Goal: Task Accomplishment & Management: Manage account settings

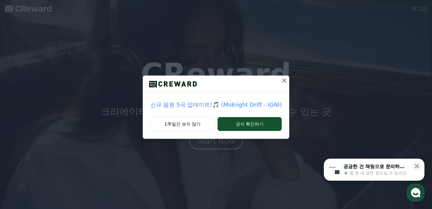
click at [281, 81] on icon at bounding box center [285, 81] width 8 height 8
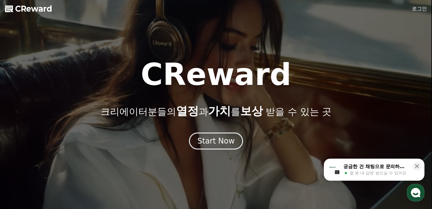
click at [420, 8] on link "로그인" at bounding box center [419, 9] width 15 height 8
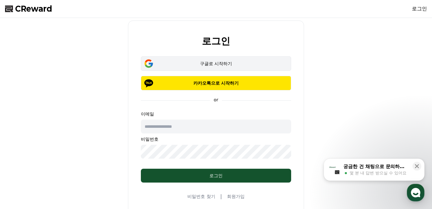
click at [208, 60] on button "구글로 시작하기" at bounding box center [216, 63] width 150 height 14
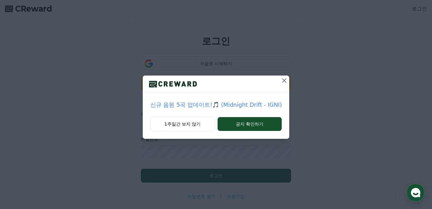
click at [281, 78] on icon at bounding box center [285, 81] width 8 height 8
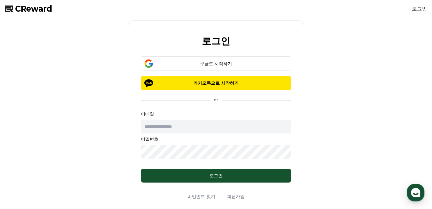
click at [203, 118] on div "이메일 비밀번호" at bounding box center [216, 135] width 150 height 48
click at [202, 127] on input "text" at bounding box center [216, 127] width 150 height 14
type input "**********"
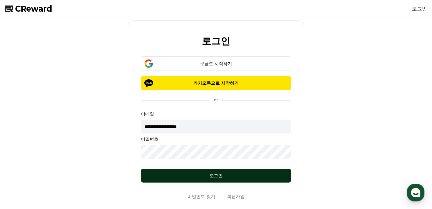
click at [207, 177] on div "로그인" at bounding box center [216, 175] width 125 height 6
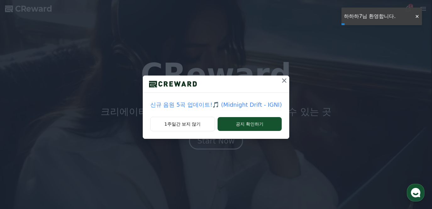
click at [282, 81] on icon at bounding box center [284, 80] width 4 height 4
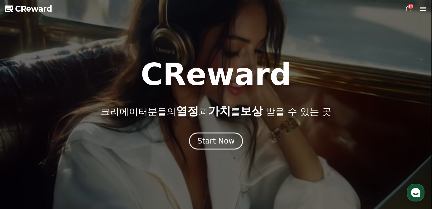
click at [410, 7] on div "14" at bounding box center [411, 6] width 5 height 5
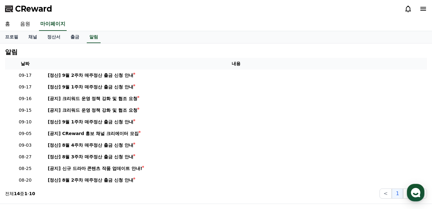
click at [426, 8] on icon at bounding box center [424, 9] width 8 height 8
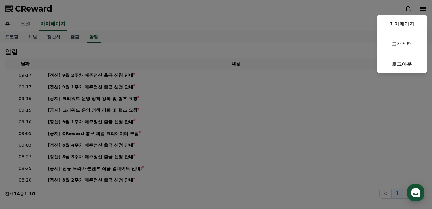
click at [15, 32] on button "close" at bounding box center [216, 104] width 432 height 209
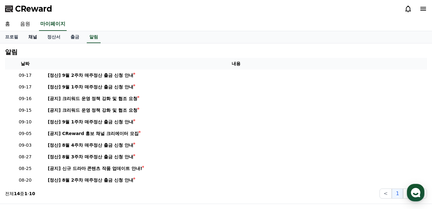
click at [28, 37] on link "채널" at bounding box center [32, 37] width 19 height 12
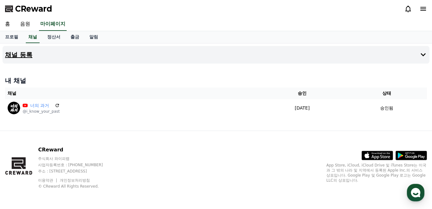
click at [74, 52] on button "채널 등록" at bounding box center [216, 55] width 427 height 18
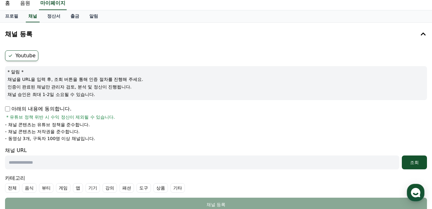
scroll to position [23, 0]
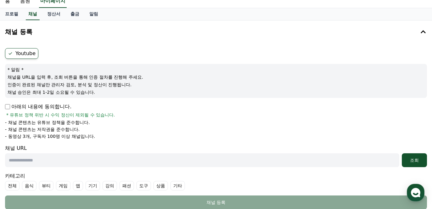
click at [53, 105] on p "아래의 내용에 동의합니다." at bounding box center [38, 107] width 66 height 8
click at [10, 106] on p "아래의 내용에 동의합니다." at bounding box center [38, 107] width 66 height 8
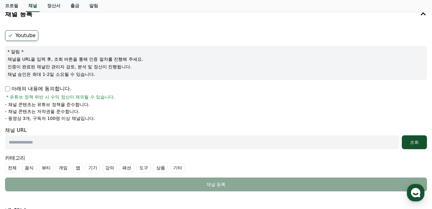
scroll to position [0, 0]
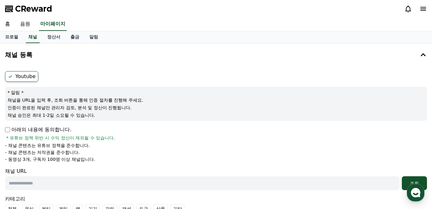
click at [30, 75] on label "Youtube" at bounding box center [21, 76] width 33 height 11
click at [48, 183] on input "text" at bounding box center [202, 183] width 395 height 14
paste input "**********"
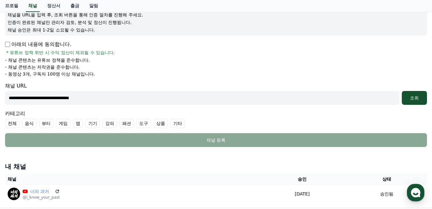
scroll to position [87, 0]
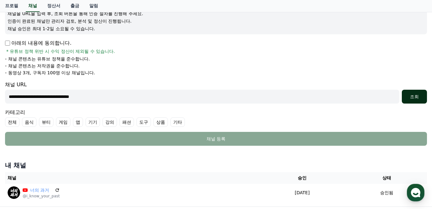
type input "**********"
click at [412, 99] on div "조회" at bounding box center [415, 96] width 20 height 6
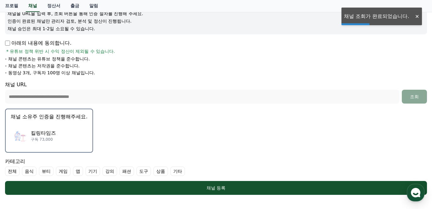
click at [58, 123] on div "킬링타임즈 구독 73,000" at bounding box center [49, 135] width 77 height 25
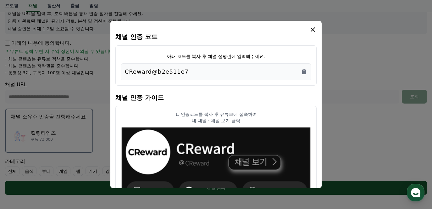
scroll to position [17, 0]
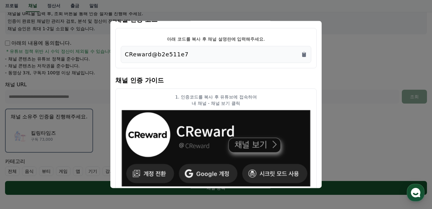
click at [220, 55] on div "CReward@b2e511e7" at bounding box center [216, 54] width 183 height 9
click at [304, 54] on icon "Copy to clipboard" at bounding box center [304, 54] width 4 height 5
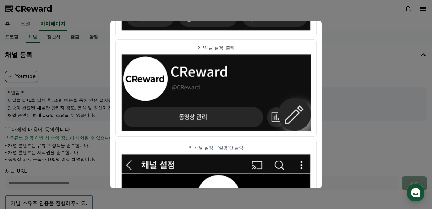
scroll to position [0, 0]
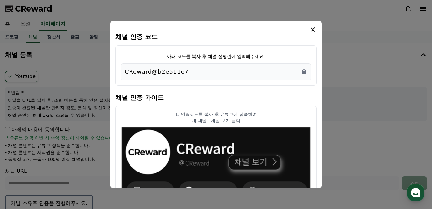
click at [314, 31] on icon "modal" at bounding box center [313, 30] width 8 height 8
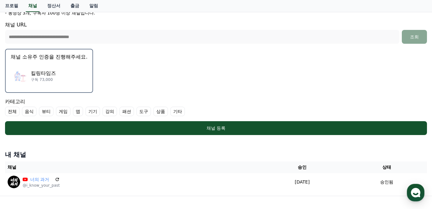
scroll to position [151, 0]
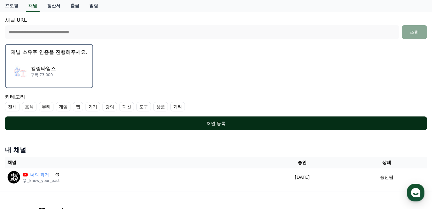
click at [234, 126] on div "채널 등록" at bounding box center [216, 123] width 397 height 6
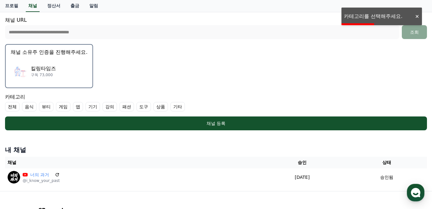
click at [171, 105] on label "기타" at bounding box center [178, 106] width 14 height 9
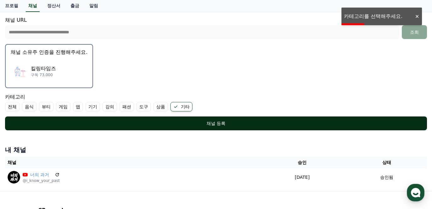
click at [172, 121] on div "채널 등록" at bounding box center [216, 123] width 397 height 6
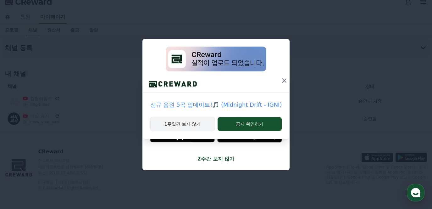
click at [194, 118] on button "1주일간 보지 않기" at bounding box center [182, 124] width 65 height 14
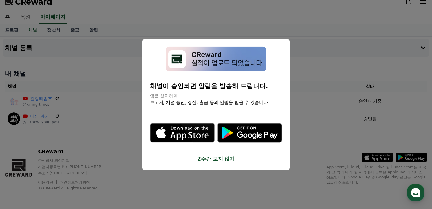
click at [216, 158] on button "2주간 보지 않기" at bounding box center [216, 159] width 132 height 8
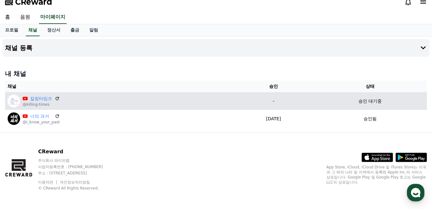
click at [190, 100] on div "킬링타임즈 @killing-times" at bounding box center [120, 101] width 224 height 13
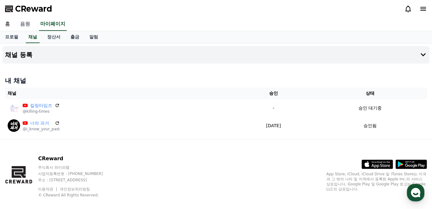
click at [27, 24] on link "음원" at bounding box center [25, 24] width 20 height 13
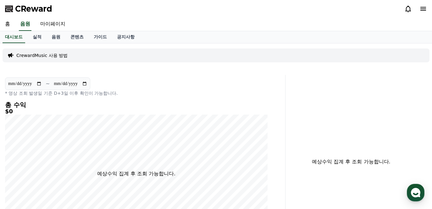
click at [49, 55] on p "CrewardMusic 사용 방법" at bounding box center [41, 55] width 51 height 6
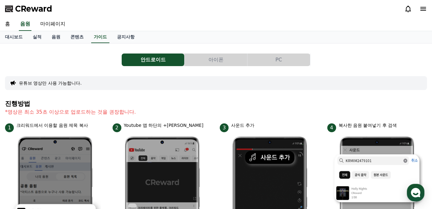
click at [208, 60] on button "아이폰" at bounding box center [216, 60] width 63 height 13
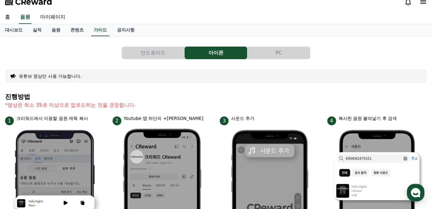
scroll to position [9, 0]
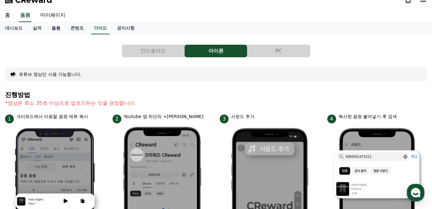
click at [54, 29] on link "음원" at bounding box center [56, 28] width 19 height 12
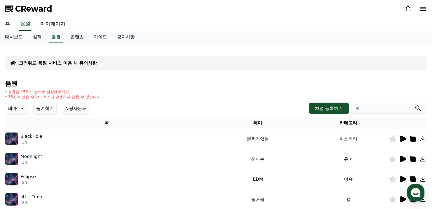
click at [41, 138] on p "BlackHole" at bounding box center [31, 136] width 22 height 7
click at [402, 140] on icon at bounding box center [404, 139] width 6 height 6
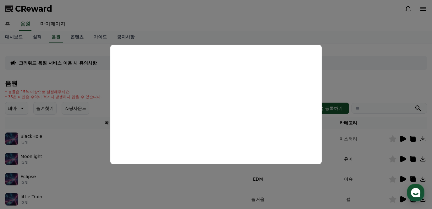
click at [383, 107] on button "close modal" at bounding box center [216, 104] width 432 height 209
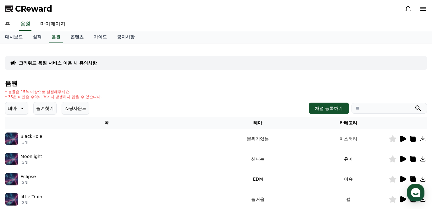
click at [401, 161] on icon at bounding box center [404, 159] width 6 height 6
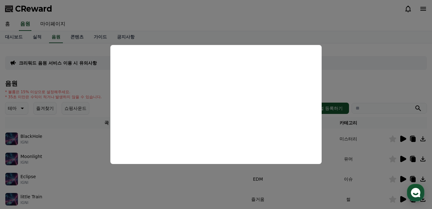
click at [376, 77] on button "close modal" at bounding box center [216, 104] width 432 height 209
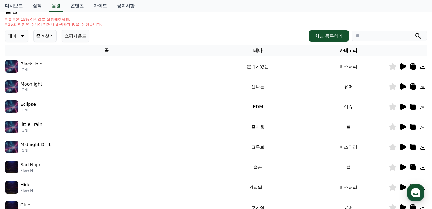
scroll to position [73, 0]
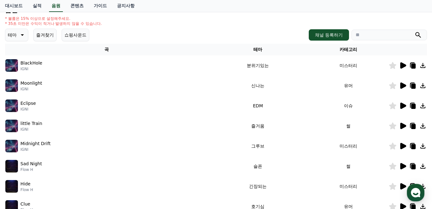
click at [402, 128] on icon at bounding box center [404, 126] width 6 height 6
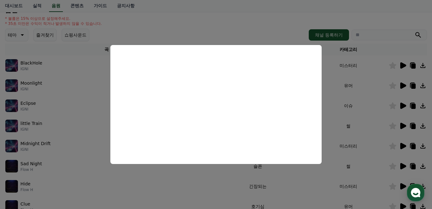
click at [355, 136] on button "close modal" at bounding box center [216, 104] width 432 height 209
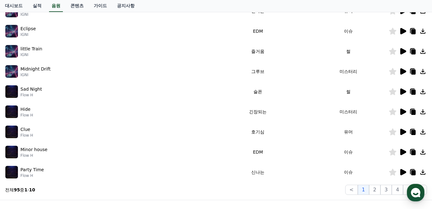
scroll to position [148, 0]
click at [410, 133] on icon at bounding box center [413, 132] width 8 height 8
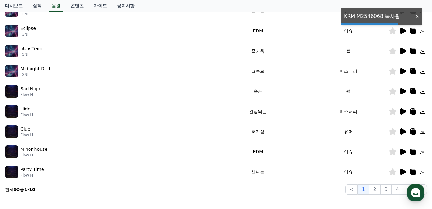
click at [405, 132] on icon at bounding box center [404, 131] width 6 height 6
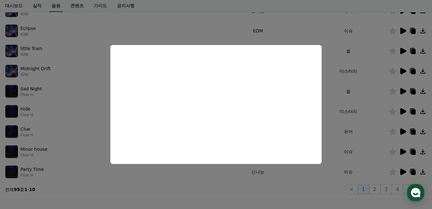
click at [376, 188] on button "close modal" at bounding box center [216, 104] width 432 height 209
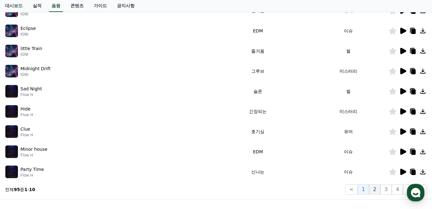
click at [378, 189] on button "2" at bounding box center [374, 189] width 11 height 10
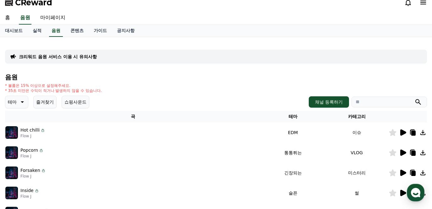
scroll to position [38, 0]
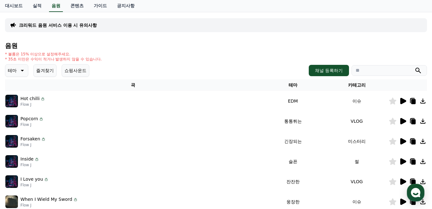
click at [405, 101] on icon at bounding box center [404, 101] width 6 height 6
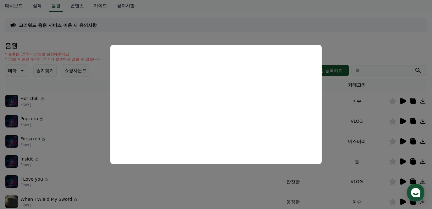
click at [337, 118] on button "close modal" at bounding box center [216, 104] width 432 height 209
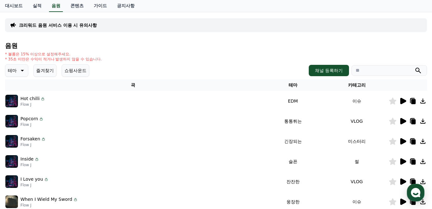
click at [395, 102] on icon at bounding box center [393, 101] width 8 height 7
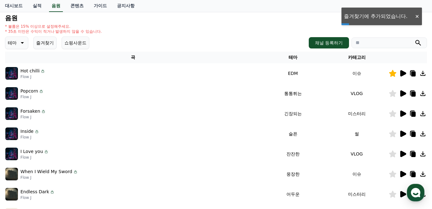
scroll to position [74, 0]
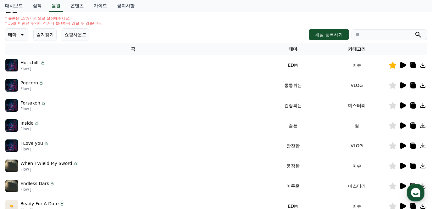
click at [405, 166] on icon at bounding box center [404, 166] width 6 height 6
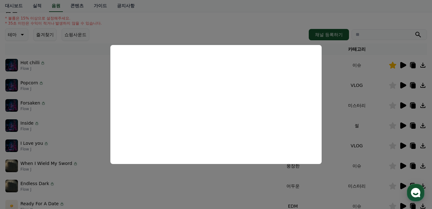
click at [365, 144] on button "close modal" at bounding box center [216, 104] width 432 height 209
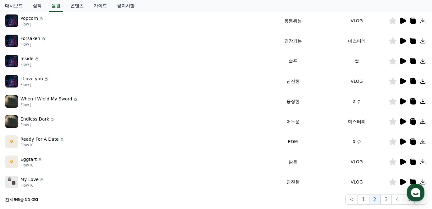
scroll to position [150, 0]
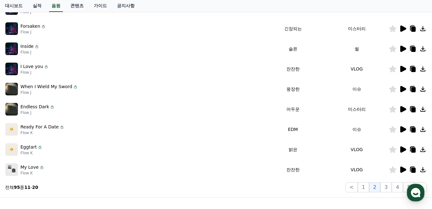
click at [404, 149] on icon at bounding box center [404, 149] width 6 height 6
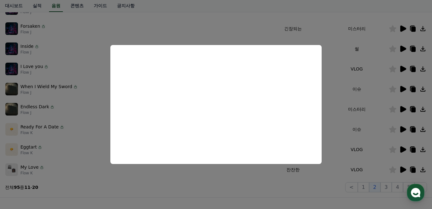
click at [387, 151] on button "close modal" at bounding box center [216, 104] width 432 height 209
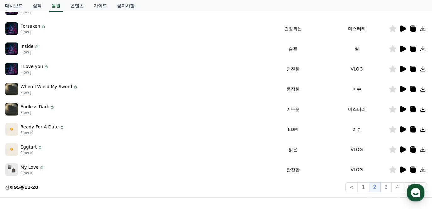
click at [403, 169] on icon at bounding box center [404, 169] width 6 height 6
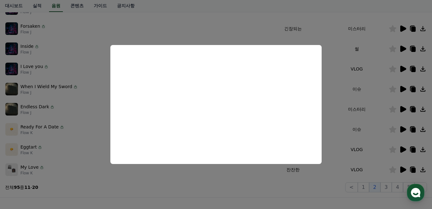
click at [373, 140] on button "close modal" at bounding box center [216, 104] width 432 height 209
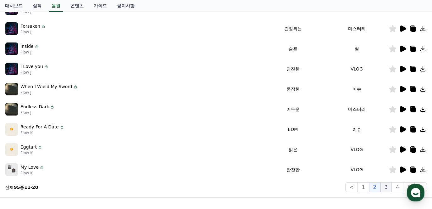
click at [384, 186] on button "3" at bounding box center [386, 187] width 11 height 10
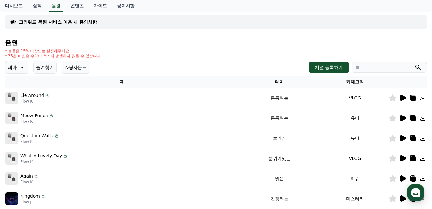
scroll to position [40, 0]
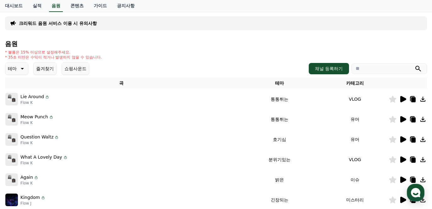
click at [402, 101] on icon at bounding box center [404, 99] width 6 height 6
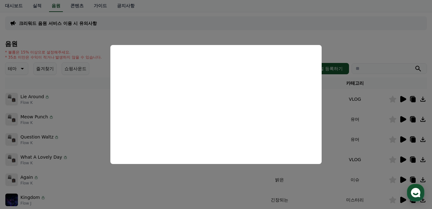
click at [404, 119] on button "close modal" at bounding box center [216, 104] width 432 height 209
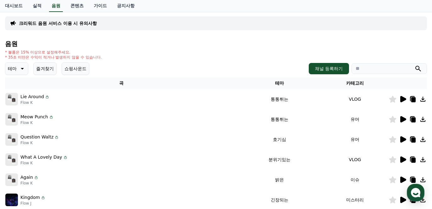
click at [403, 118] on icon at bounding box center [404, 119] width 6 height 6
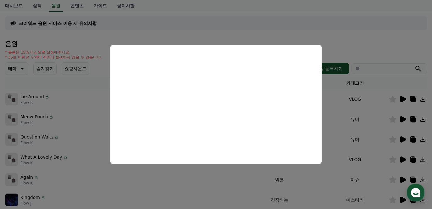
click at [405, 140] on button "close modal" at bounding box center [216, 104] width 432 height 209
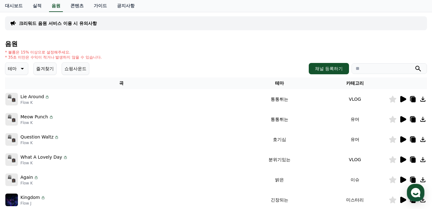
click at [403, 140] on icon at bounding box center [404, 139] width 6 height 6
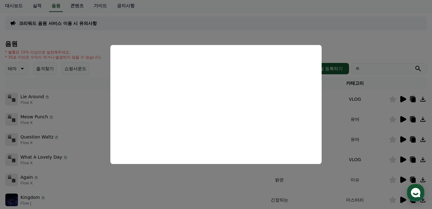
click at [384, 145] on button "close modal" at bounding box center [216, 104] width 432 height 209
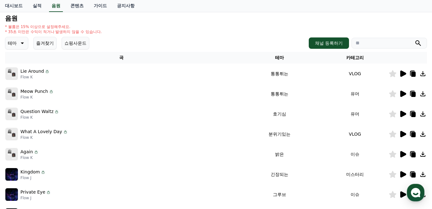
scroll to position [72, 0]
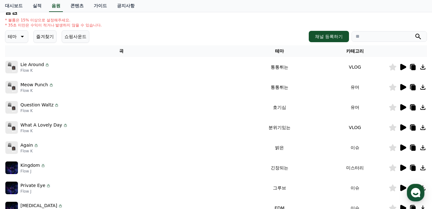
click at [408, 149] on div at bounding box center [408, 148] width 38 height 8
click at [405, 149] on icon at bounding box center [403, 148] width 8 height 8
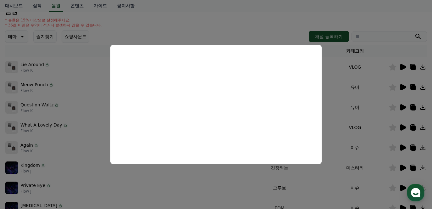
click at [389, 160] on button "close modal" at bounding box center [216, 104] width 432 height 209
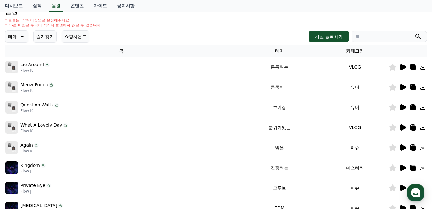
scroll to position [96, 0]
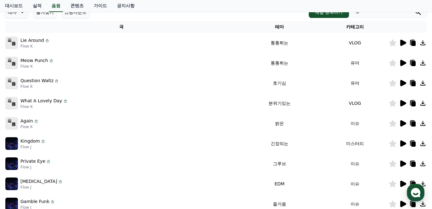
click at [405, 166] on icon at bounding box center [403, 164] width 8 height 8
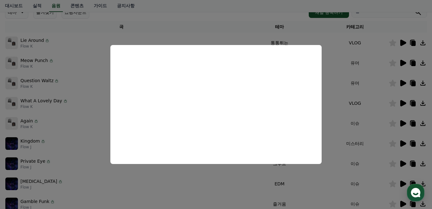
click at [394, 165] on button "close modal" at bounding box center [216, 104] width 432 height 209
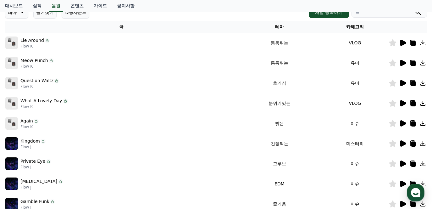
click at [393, 163] on icon at bounding box center [393, 163] width 7 height 7
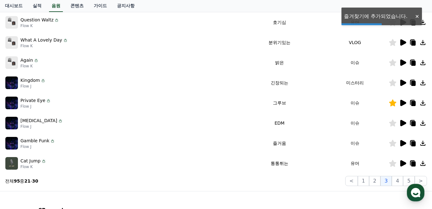
scroll to position [158, 0]
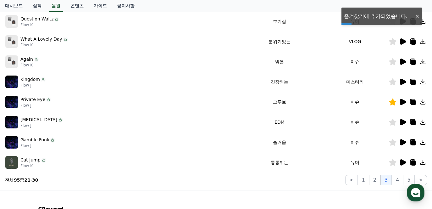
click at [405, 144] on icon at bounding box center [403, 142] width 8 height 8
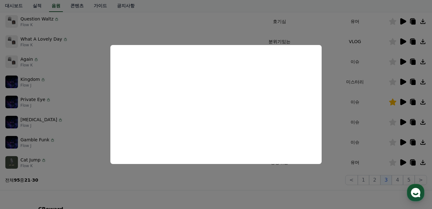
click at [384, 160] on button "close modal" at bounding box center [216, 104] width 432 height 209
click at [396, 182] on button "4" at bounding box center [397, 180] width 11 height 10
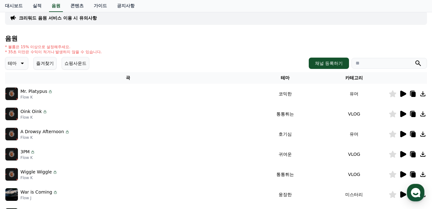
scroll to position [44, 0]
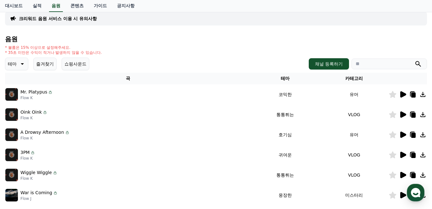
click at [402, 95] on icon at bounding box center [404, 94] width 6 height 6
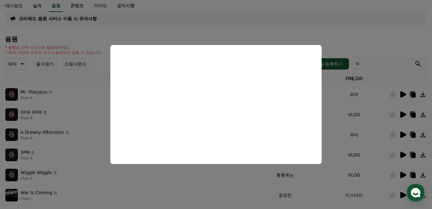
click at [378, 120] on button "close modal" at bounding box center [216, 104] width 432 height 209
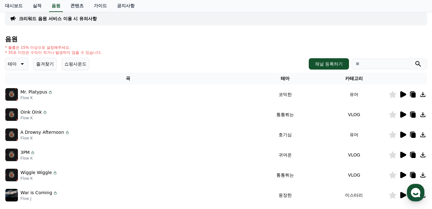
scroll to position [0, 0]
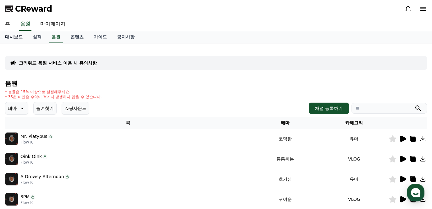
click at [16, 39] on link "대시보드" at bounding box center [14, 37] width 28 height 12
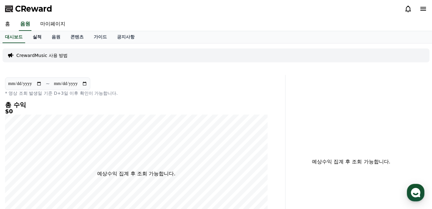
click at [40, 39] on link "실적" at bounding box center [37, 37] width 19 height 12
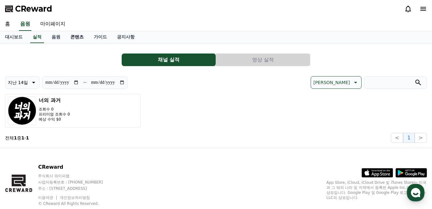
click at [68, 39] on link "콘텐츠" at bounding box center [76, 37] width 23 height 12
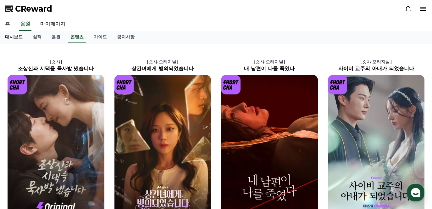
click at [19, 37] on link "대시보드" at bounding box center [14, 37] width 28 height 12
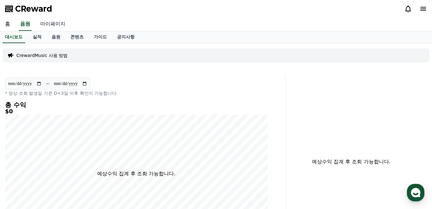
click at [42, 25] on link "마이페이지" at bounding box center [52, 24] width 35 height 13
select select "**********"
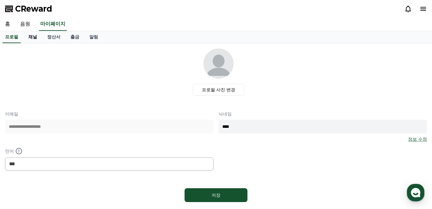
click at [31, 41] on link "채널" at bounding box center [32, 37] width 19 height 12
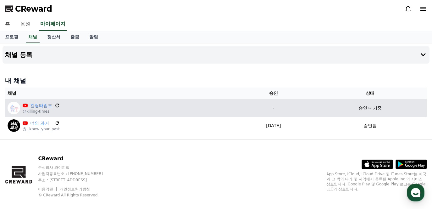
click at [55, 105] on icon at bounding box center [57, 106] width 6 height 6
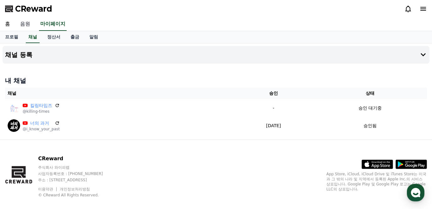
click at [26, 18] on link "음원" at bounding box center [25, 24] width 20 height 13
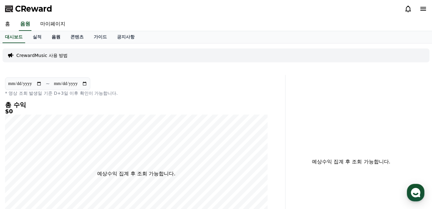
click at [52, 37] on link "음원" at bounding box center [56, 37] width 19 height 12
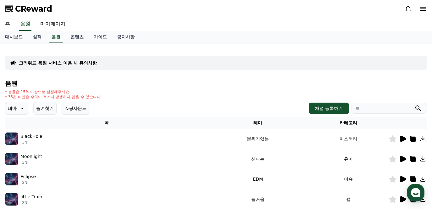
click at [43, 113] on button "즐겨찾기" at bounding box center [44, 108] width 23 height 13
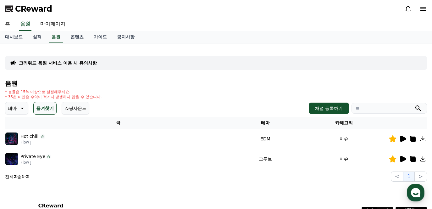
click at [412, 139] on icon at bounding box center [414, 139] width 4 height 5
